Goal: Task Accomplishment & Management: Use online tool/utility

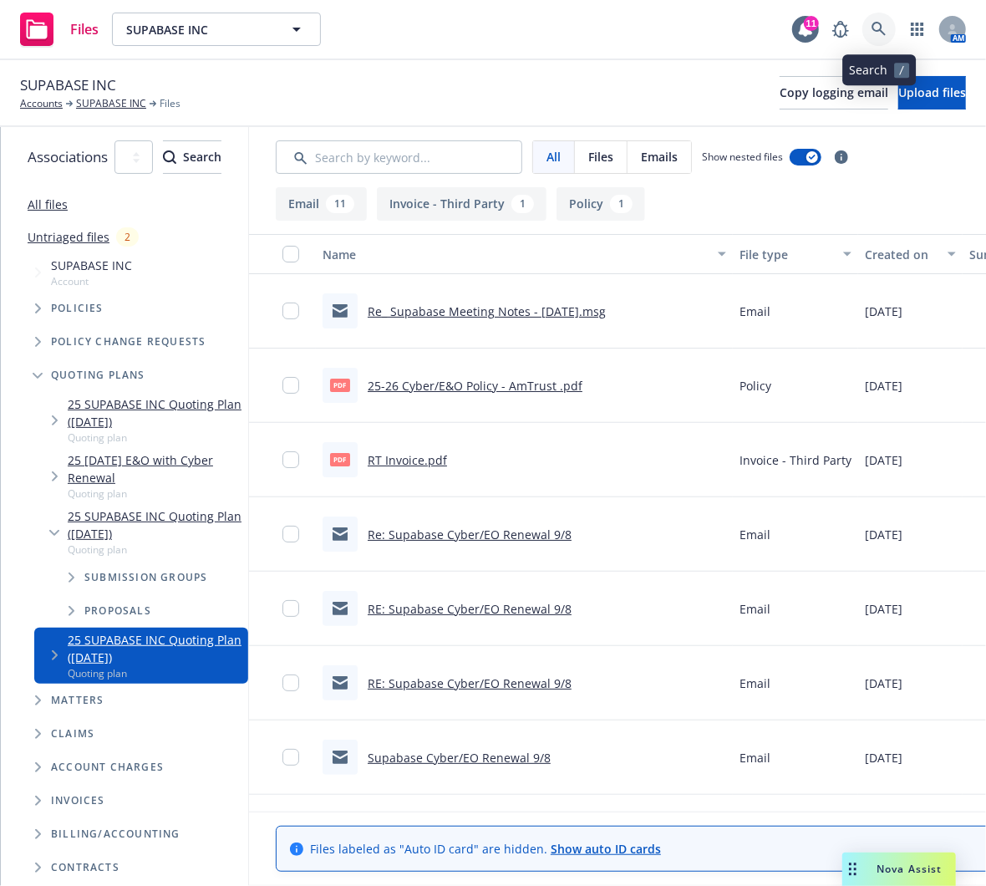
click at [878, 30] on icon at bounding box center [879, 29] width 14 height 14
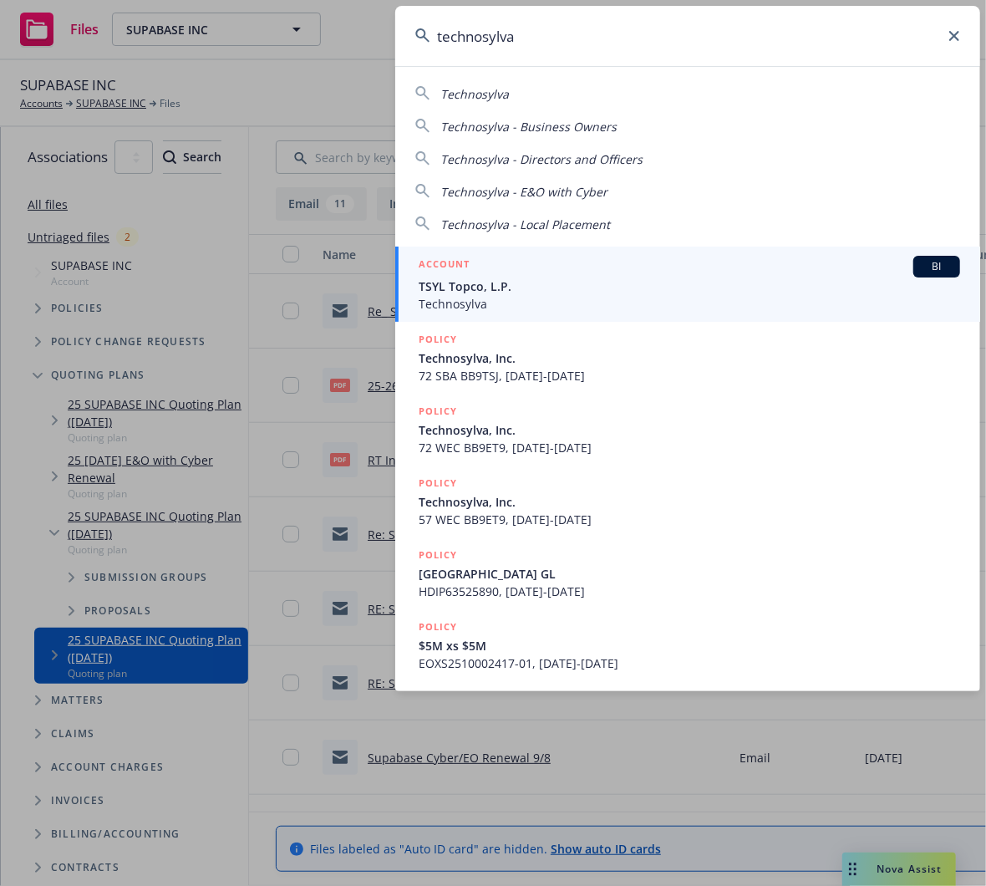
type input "technosylva"
click at [640, 270] on div "ACCOUNT BI" at bounding box center [690, 267] width 542 height 22
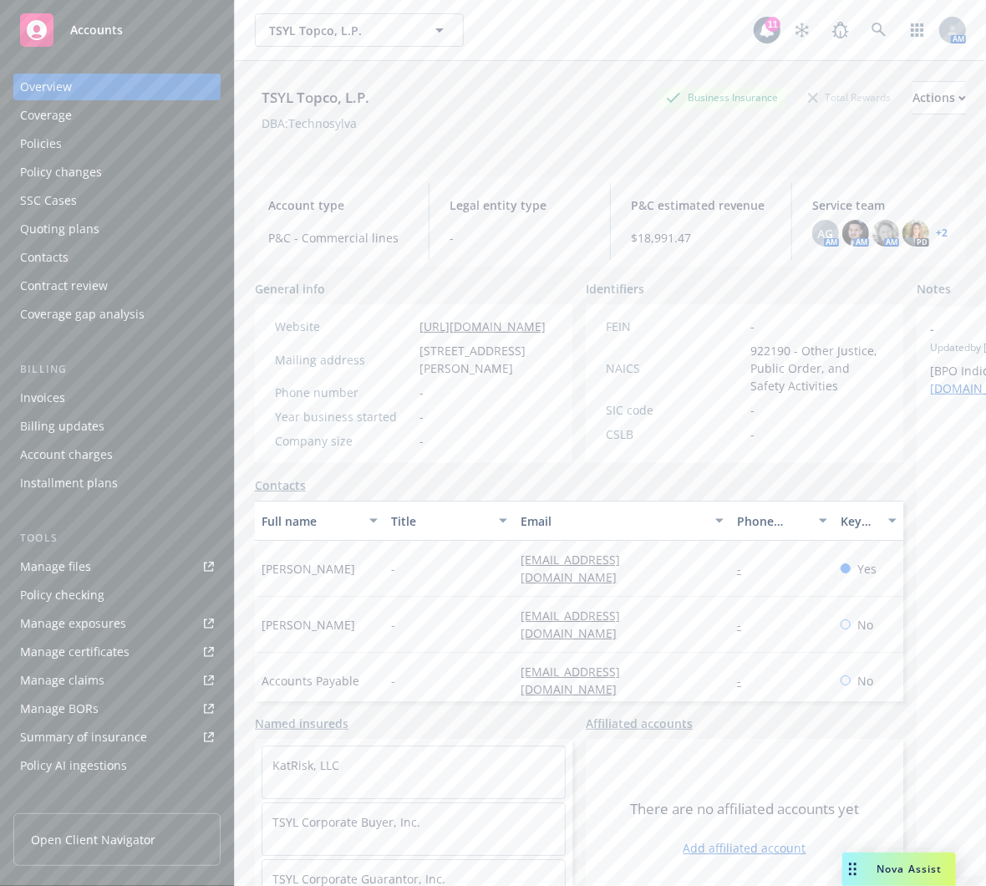
click at [116, 561] on link "Manage files" at bounding box center [116, 566] width 207 height 27
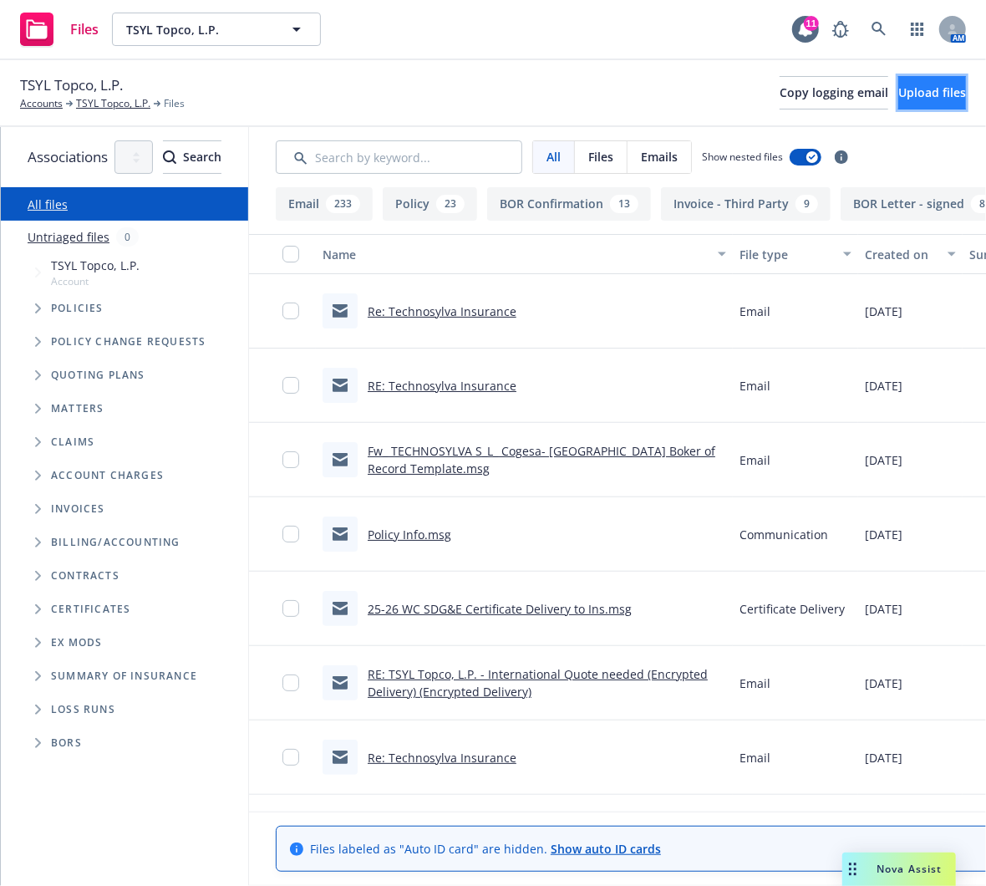
click at [899, 102] on button "Upload files" at bounding box center [933, 92] width 68 height 33
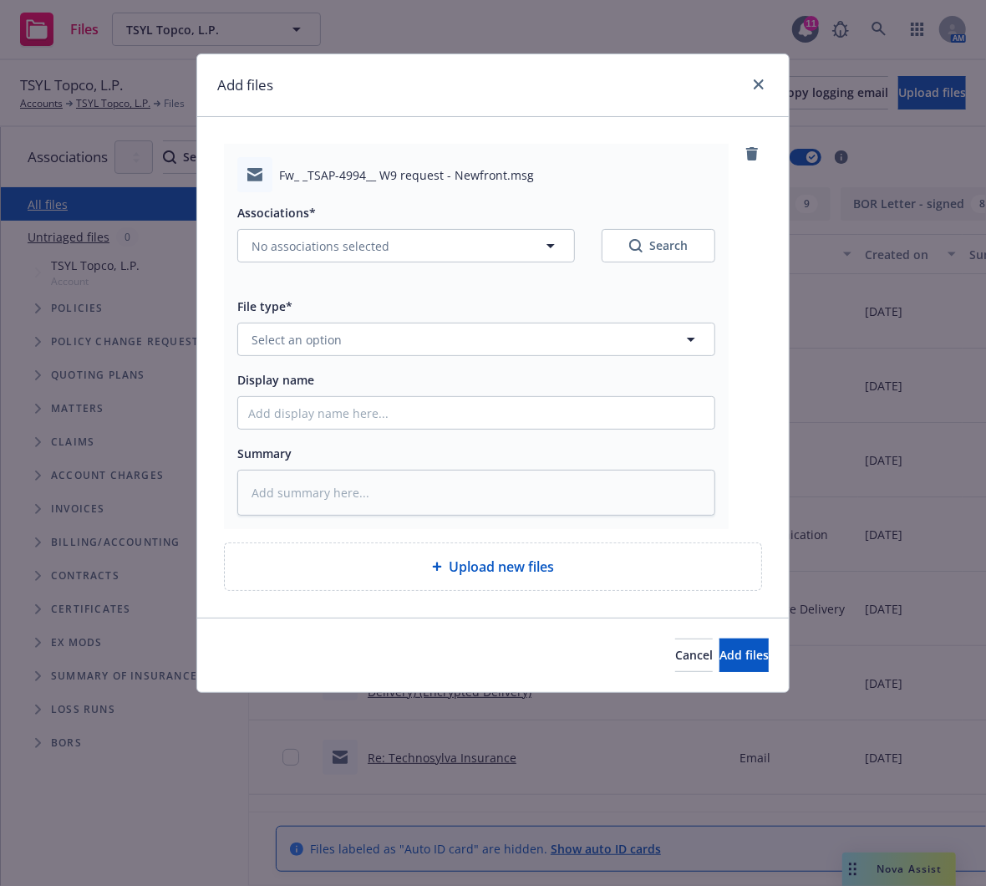
click at [524, 321] on div "File type* Select an option" at bounding box center [476, 326] width 478 height 60
click at [589, 341] on button "Select an option" at bounding box center [476, 339] width 478 height 33
click at [464, 249] on button "No associations selected" at bounding box center [406, 245] width 338 height 33
type textarea "x"
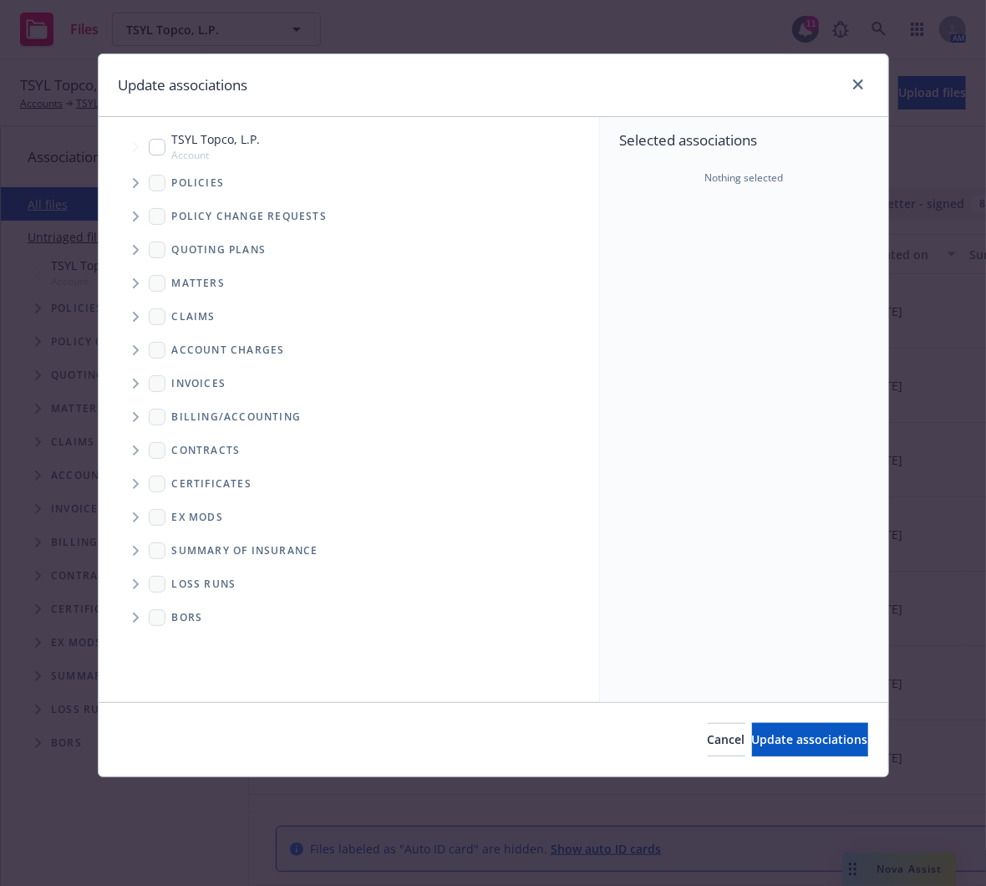
click at [158, 150] on input "Tree Example" at bounding box center [157, 147] width 17 height 17
checkbox input "true"
click at [752, 736] on span "Update associations" at bounding box center [810, 739] width 116 height 16
type textarea "x"
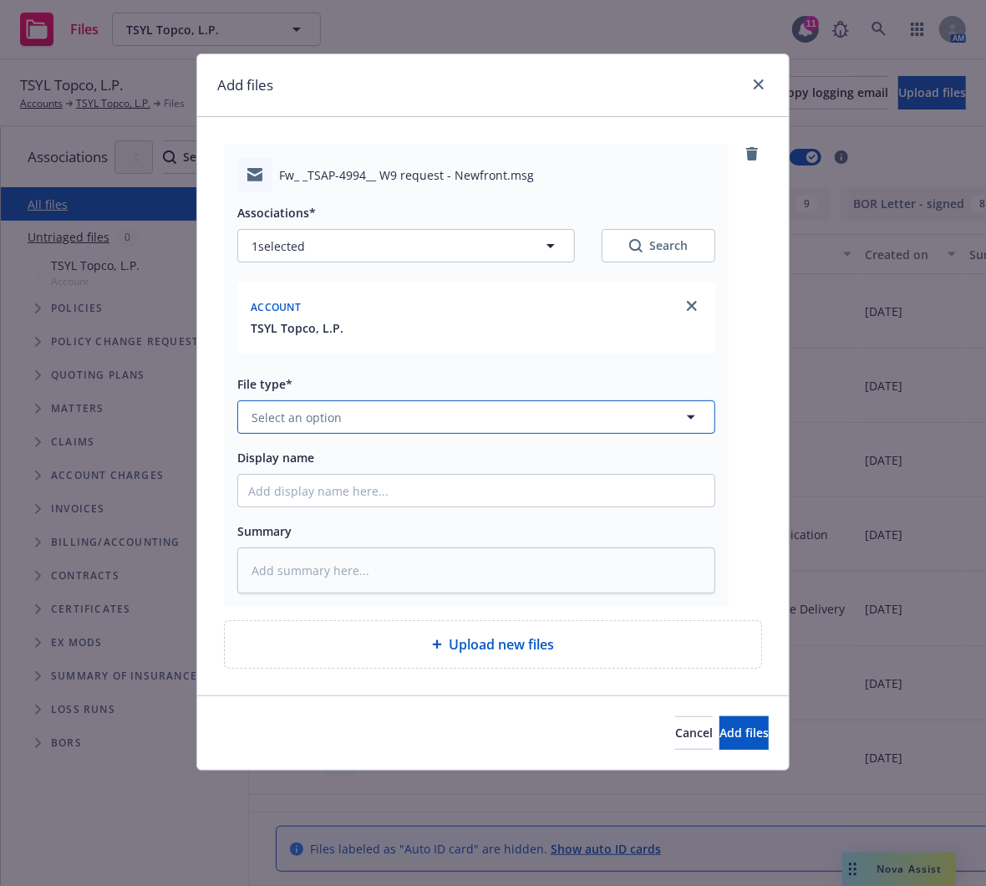
click at [517, 409] on button "Select an option" at bounding box center [476, 416] width 478 height 33
type input "email"
click at [524, 444] on div "Email" at bounding box center [476, 464] width 477 height 44
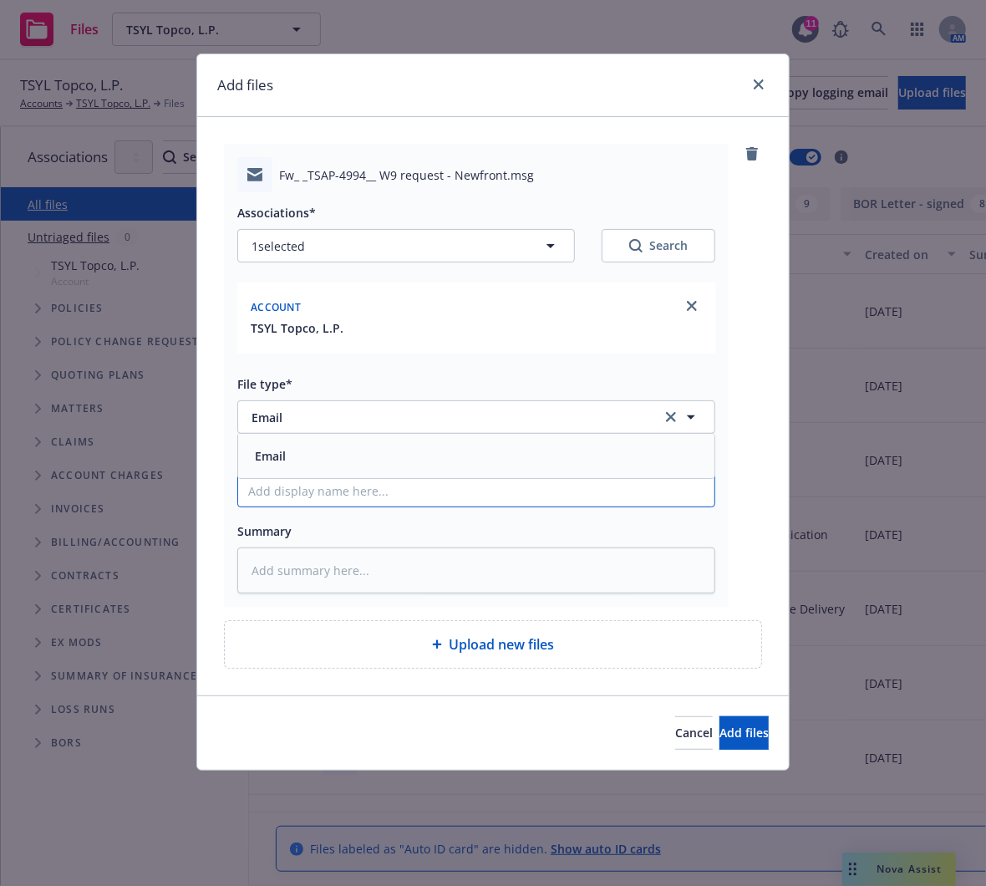
click at [533, 477] on input "Display name" at bounding box center [476, 491] width 477 height 32
type textarea "x"
type input "W"
type textarea "x"
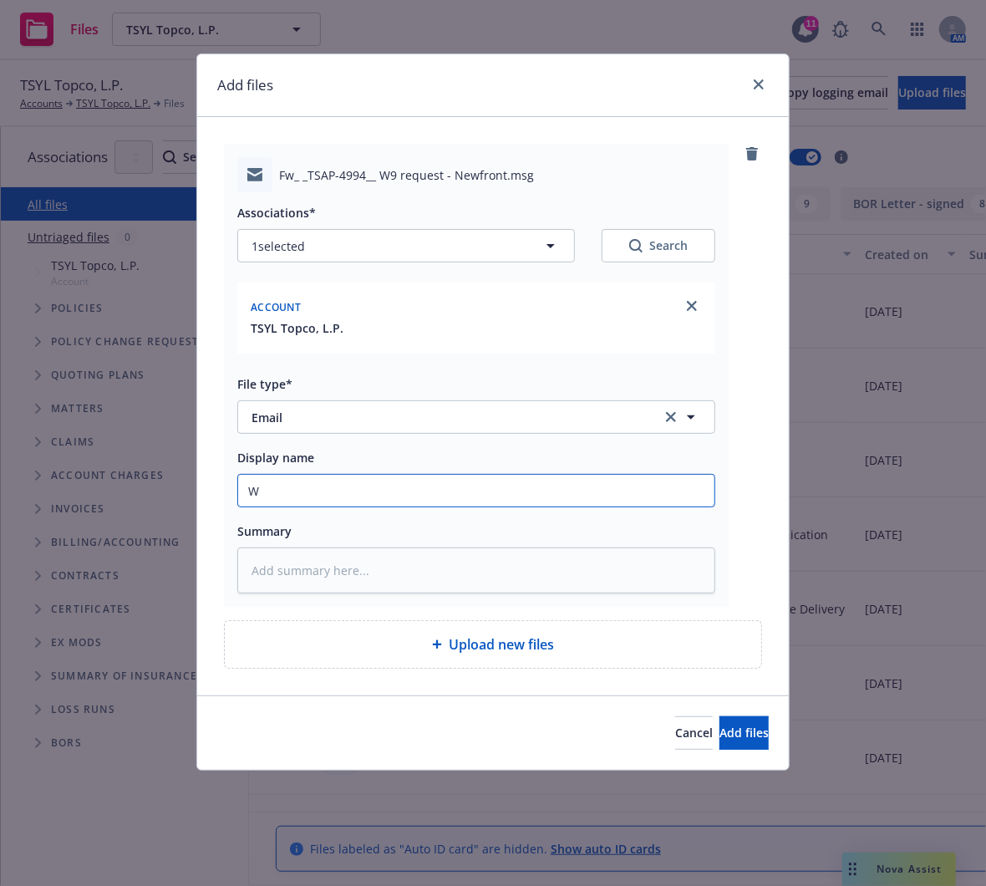
type input "W9"
type textarea "x"
type input "W9"
type textarea "x"
type input "W9 R"
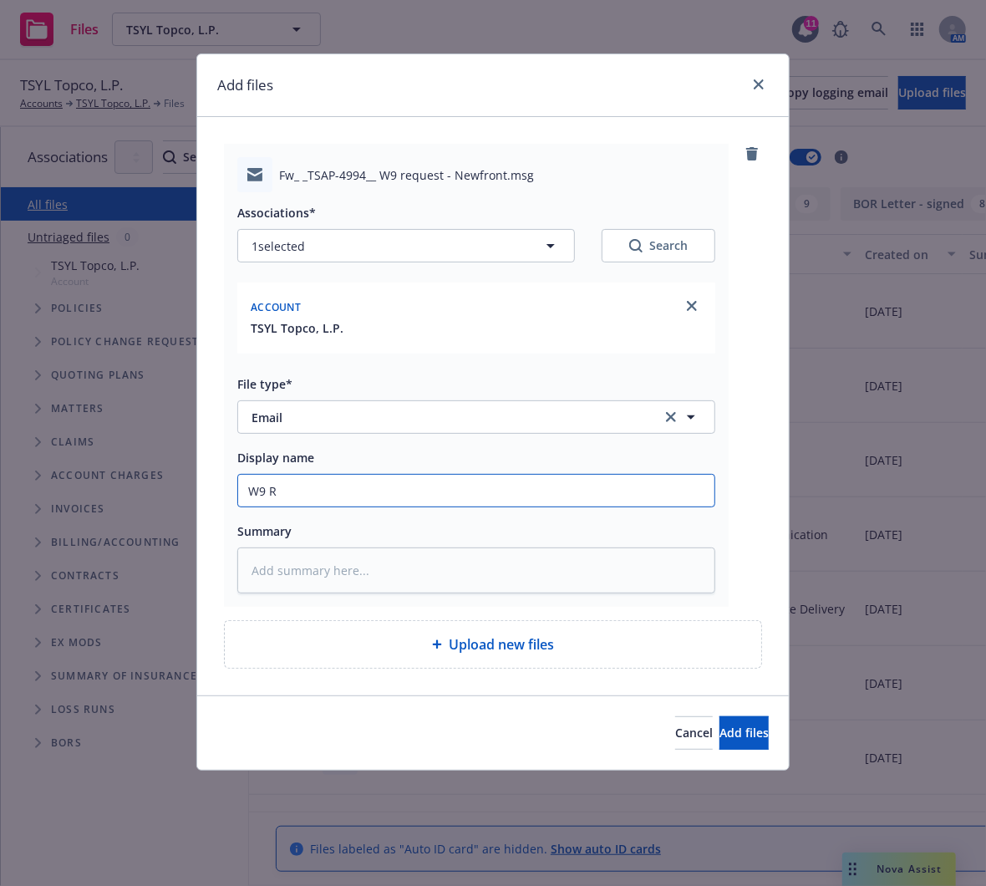
type textarea "x"
type input "W9 Re"
type textarea "x"
type input "W9 Req"
type textarea "x"
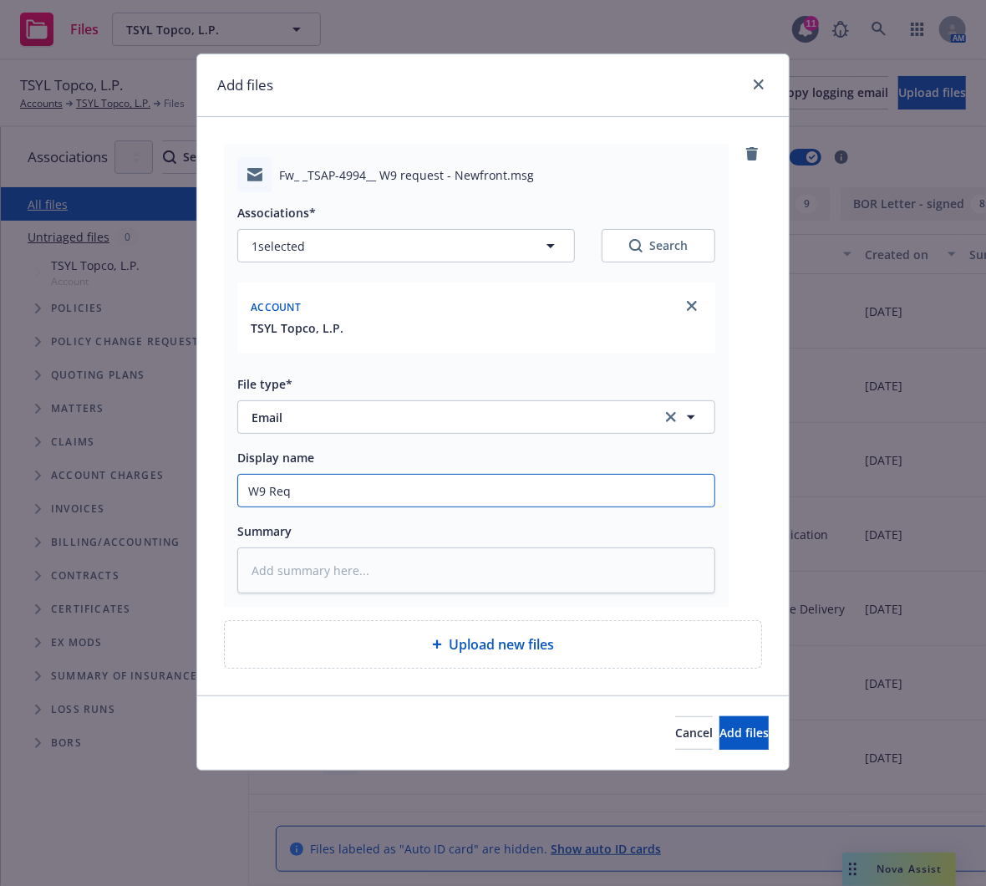
type input "W9 Requ"
type textarea "x"
type input "W9 Reque"
type textarea "x"
type input "W9 Reques"
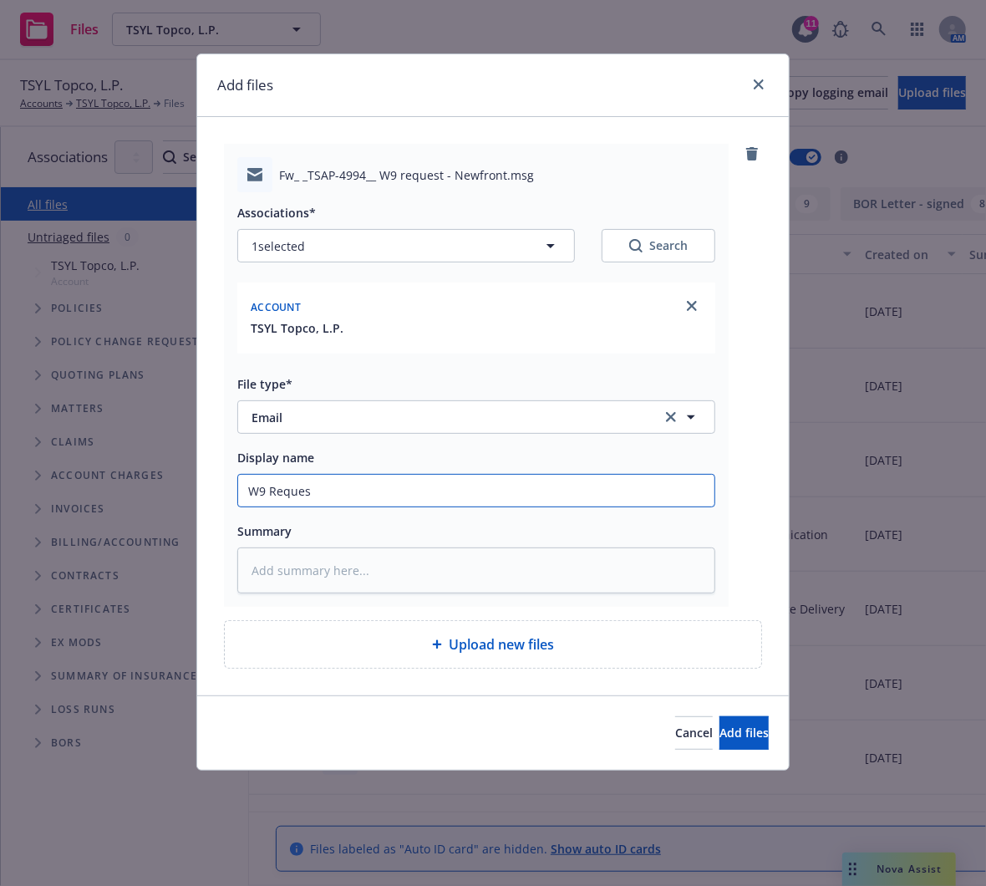
type textarea "x"
type input "W9 Request"
click at [720, 730] on span "Add files" at bounding box center [744, 733] width 49 height 16
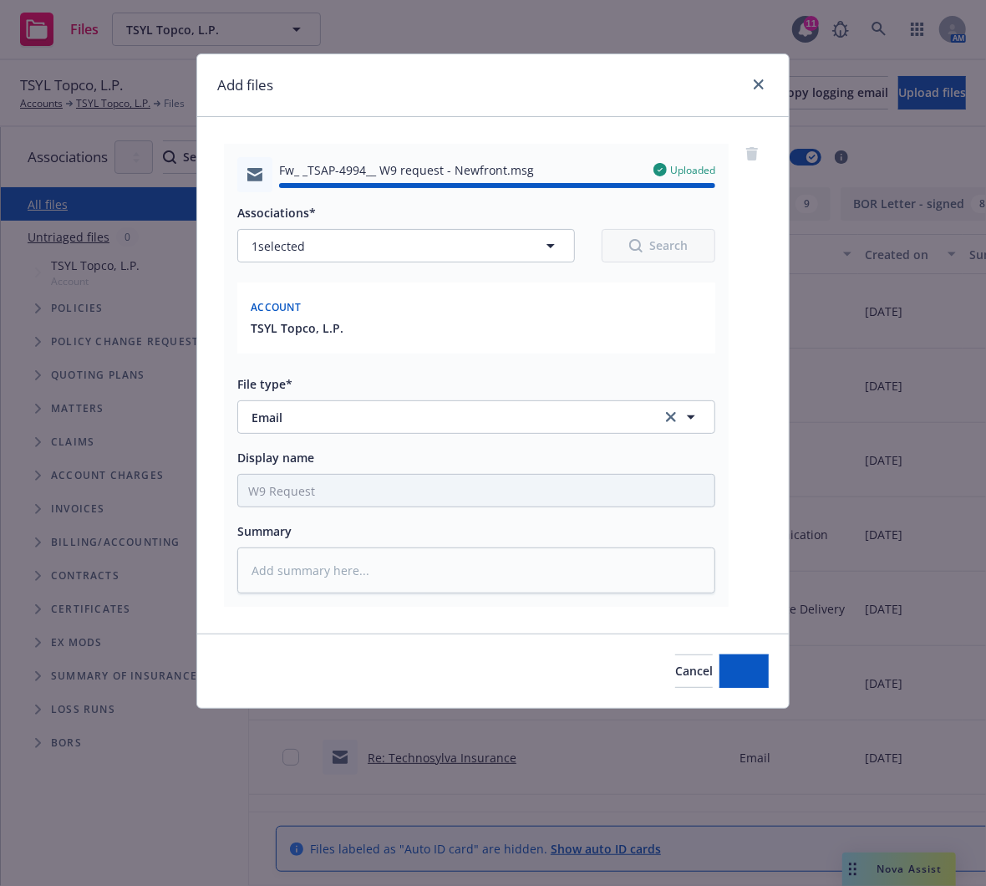
type textarea "x"
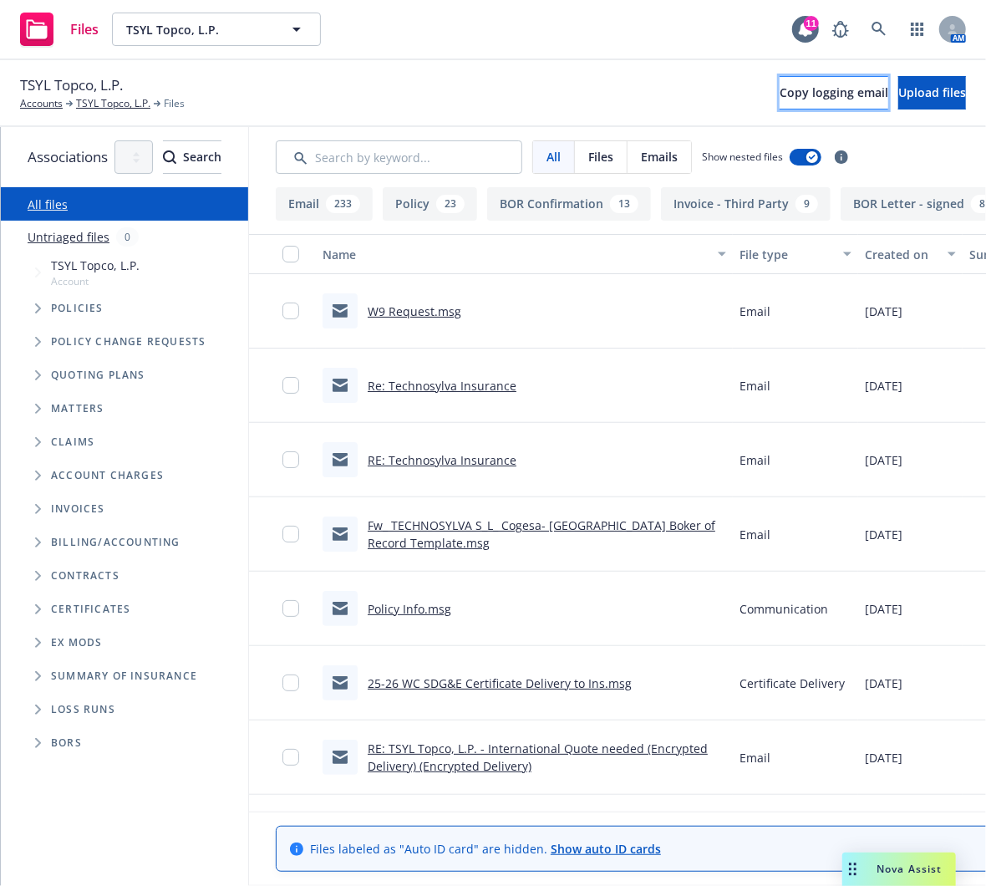
click at [780, 83] on button "Copy logging email" at bounding box center [834, 92] width 109 height 33
drag, startPoint x: 273, startPoint y: 59, endPoint x: 293, endPoint y: 62, distance: 19.5
click at [268, 60] on div "Files TSYL Topco, L.P. TSYL Topco, L.P. 11 AM TSYL Topco, L.P. Accounts TSYL To…" at bounding box center [493, 443] width 986 height 886
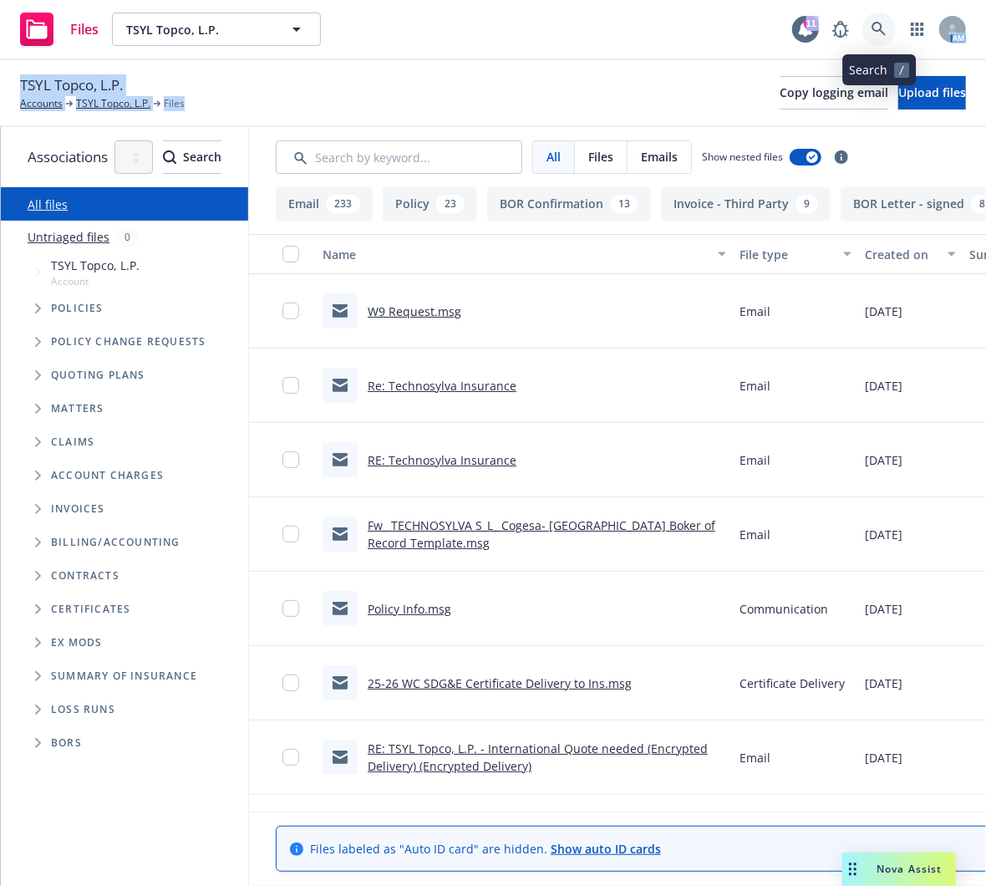
click at [888, 19] on link at bounding box center [879, 29] width 33 height 33
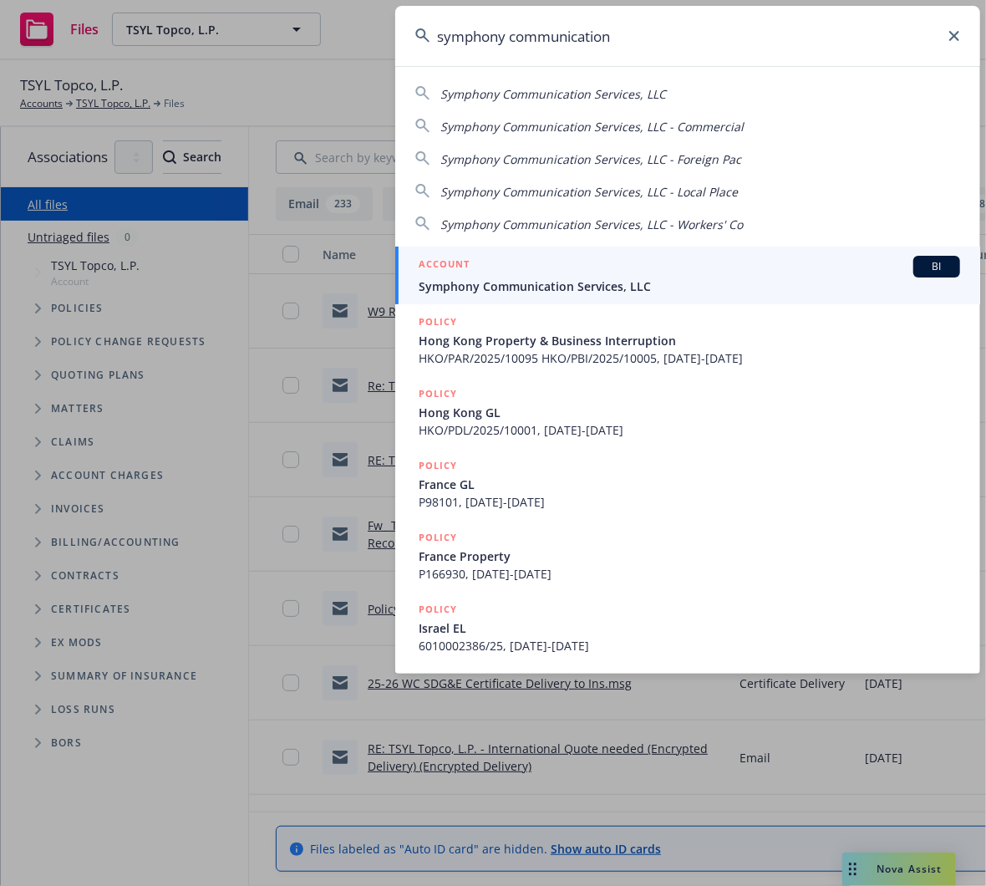
type input "symphony communication"
click at [628, 268] on div "ACCOUNT BI" at bounding box center [690, 267] width 542 height 22
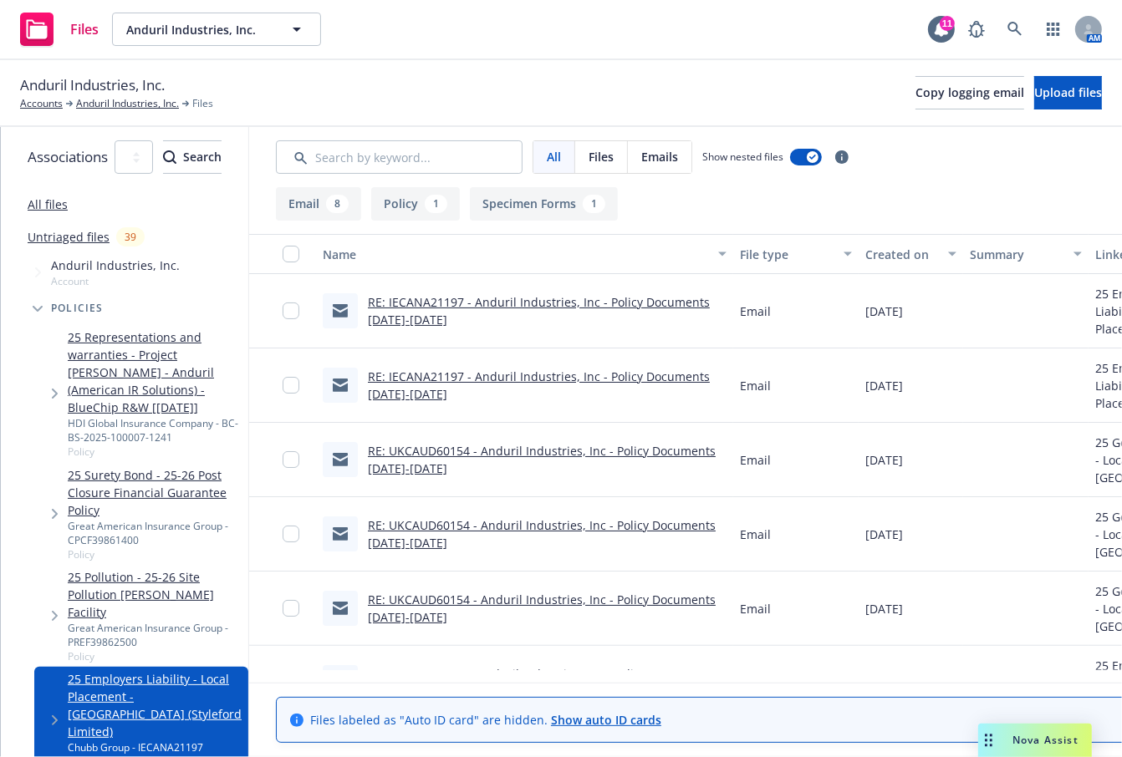
scroll to position [258, 0]
